Goal: Browse casually

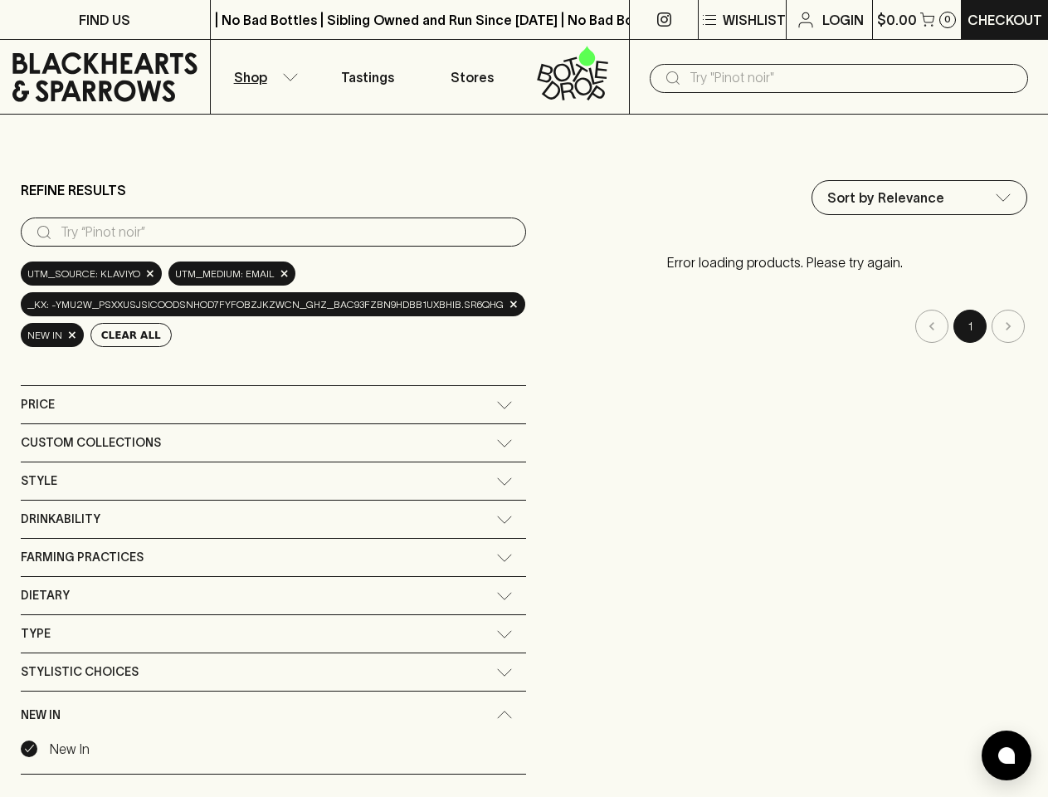
click at [524, 398] on div "Refine Results ​ utm_source: Klaviyo × utm_medium: email × _kx: -ymU2W_psxxUSjS…" at bounding box center [524, 502] width 1007 height 670
click at [741, 20] on p "Wishlist" at bounding box center [754, 20] width 63 height 20
click at [263, 76] on div "Items in your wishlist will appear here" at bounding box center [524, 398] width 1048 height 797
click at [839, 78] on input "text" at bounding box center [852, 78] width 325 height 27
click at [270, 232] on input "search" at bounding box center [287, 232] width 452 height 27
